Goal: Information Seeking & Learning: Learn about a topic

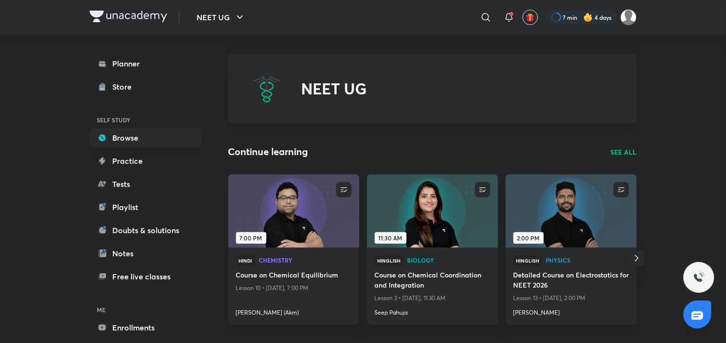
click at [574, 23] on div at bounding box center [581, 17] width 71 height 13
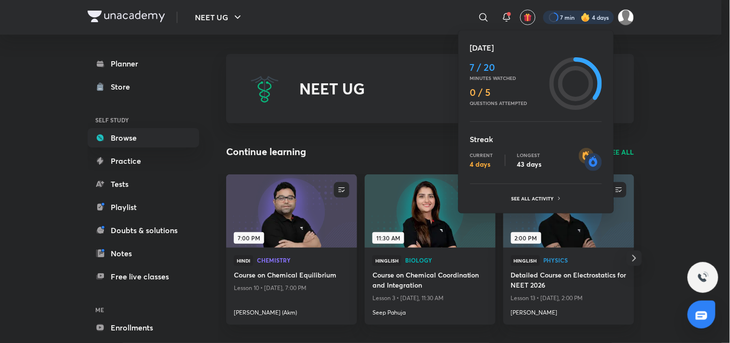
click at [625, 11] on div at bounding box center [365, 171] width 730 height 343
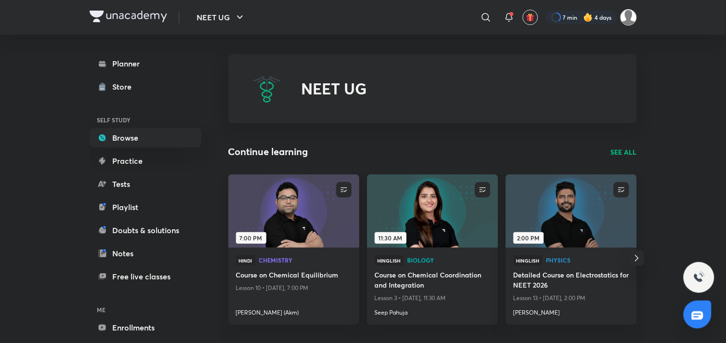
click at [629, 21] on img at bounding box center [628, 17] width 16 height 16
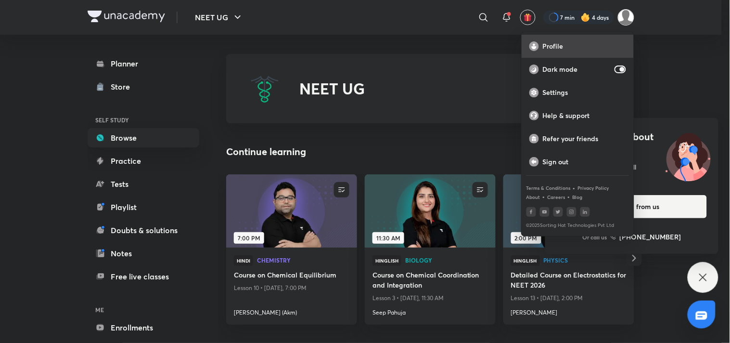
click at [581, 53] on div "Profile" at bounding box center [578, 46] width 112 height 23
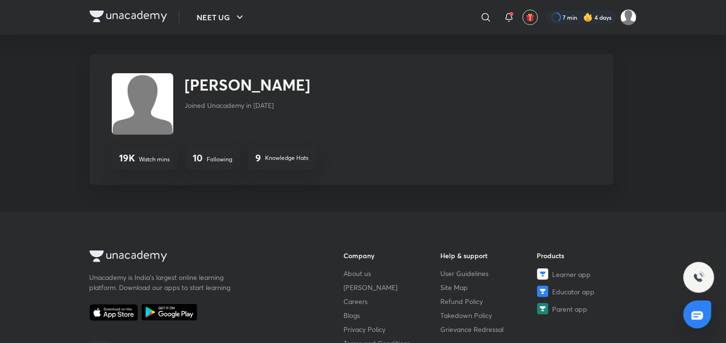
click at [219, 165] on div "10 Following" at bounding box center [212, 157] width 55 height 23
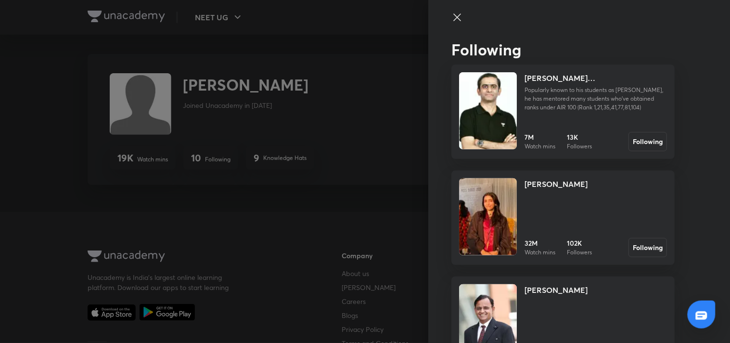
drag, startPoint x: 219, startPoint y: 165, endPoint x: 315, endPoint y: 147, distance: 97.5
click at [315, 147] on div at bounding box center [365, 171] width 730 height 343
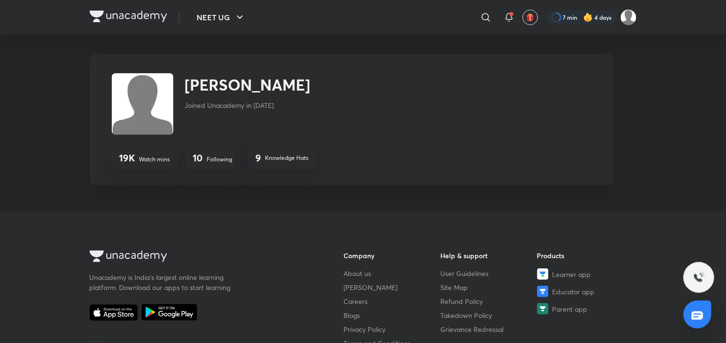
click at [210, 161] on p "Following" at bounding box center [220, 159] width 26 height 9
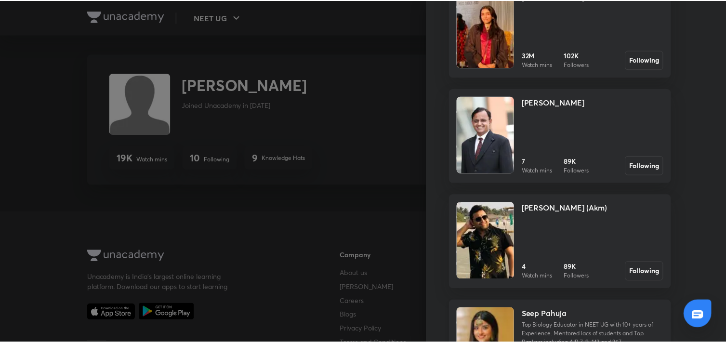
scroll to position [179, 0]
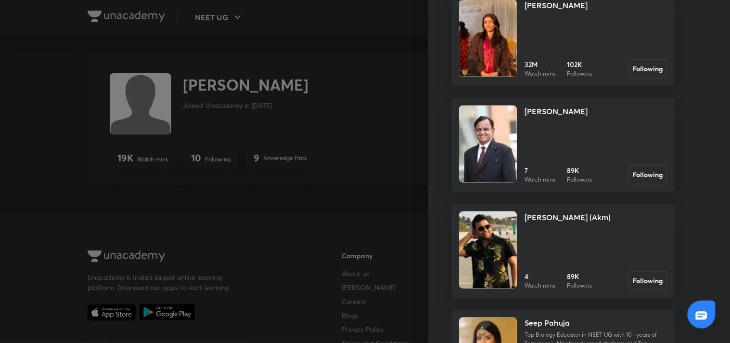
click at [490, 249] on img at bounding box center [488, 249] width 58 height 77
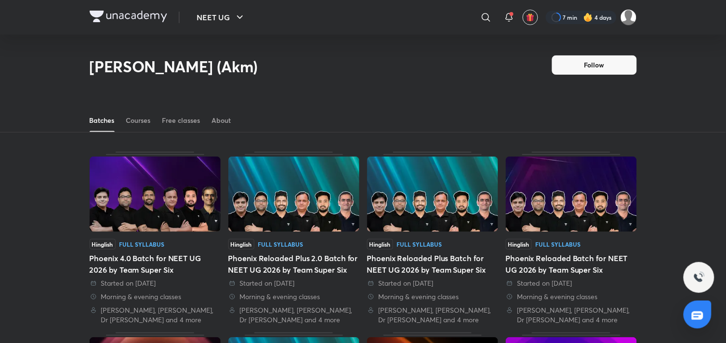
scroll to position [42, 0]
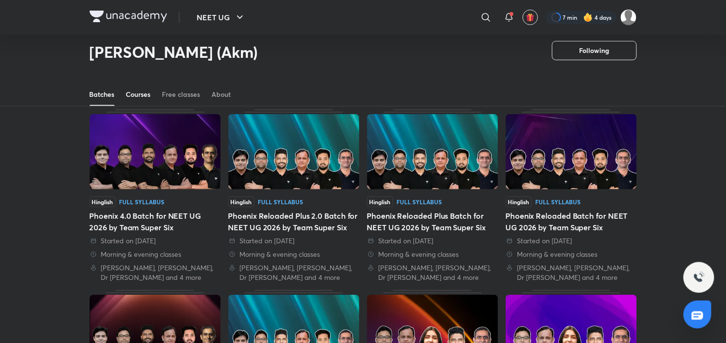
click at [147, 102] on link "Courses" at bounding box center [138, 94] width 25 height 23
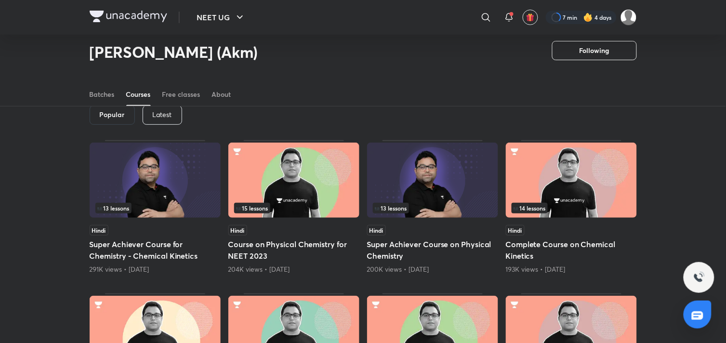
click at [163, 114] on p "Latest" at bounding box center [162, 115] width 19 height 8
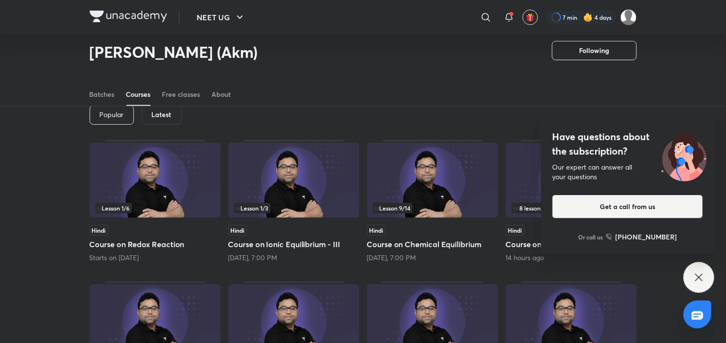
click at [700, 280] on icon at bounding box center [699, 278] width 12 height 12
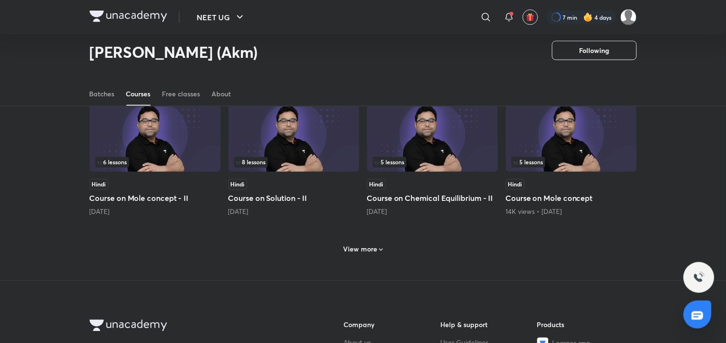
scroll to position [373, 0]
